Goal: Find contact information: Find contact information

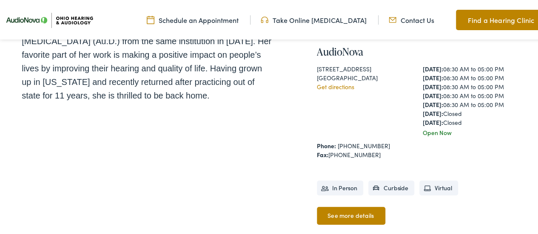
click at [307, 65] on div "Home / Meet the Team / [PERSON_NAME] [PERSON_NAME], Au.D. [PERSON_NAME], Au.D.,…" at bounding box center [272, 33] width 501 height 447
click at [320, 66] on div "[STREET_ADDRESS]" at bounding box center [366, 67] width 98 height 9
click at [317, 72] on div "[GEOGRAPHIC_DATA]" at bounding box center [366, 76] width 98 height 9
click at [317, 67] on div "[STREET_ADDRESS]" at bounding box center [366, 67] width 98 height 9
click at [378, 74] on div "[GEOGRAPHIC_DATA]" at bounding box center [366, 76] width 98 height 9
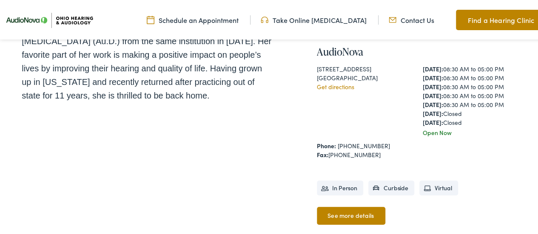
click at [378, 66] on div "[STREET_ADDRESS]" at bounding box center [366, 67] width 98 height 9
drag, startPoint x: 378, startPoint y: 68, endPoint x: 306, endPoint y: 65, distance: 72.3
click at [306, 65] on div "Home / Meet the Team / [PERSON_NAME] [PERSON_NAME], Au.D. [PERSON_NAME], Au.D.,…" at bounding box center [272, 33] width 501 height 447
copy div "[STREET_ADDRESS]"
